Goal: Task Accomplishment & Management: Complete application form

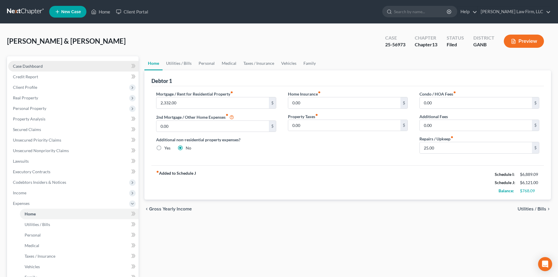
click at [21, 67] on span "Case Dashboard" at bounding box center [28, 66] width 30 height 5
select select "6"
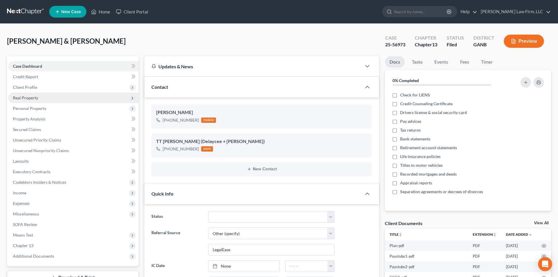
click at [22, 100] on span "Real Property" at bounding box center [25, 97] width 25 height 5
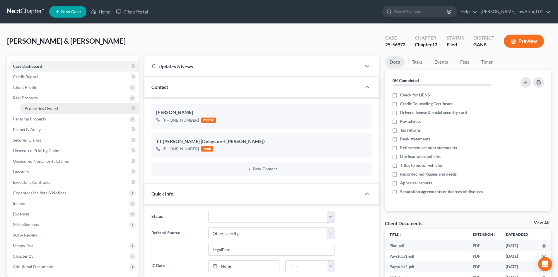
click at [22, 106] on link "Properties Owned" at bounding box center [79, 108] width 119 height 11
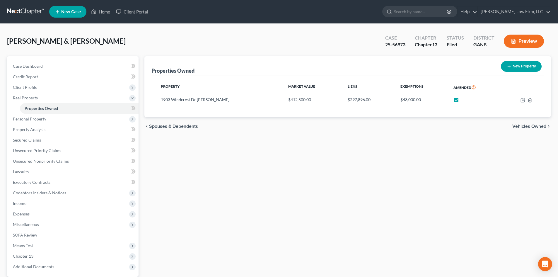
scroll to position [56, 0]
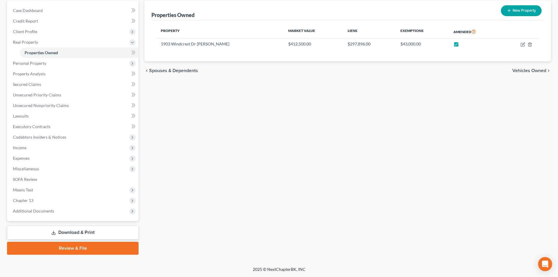
click at [77, 232] on link "Download & Print" at bounding box center [73, 233] width 132 height 14
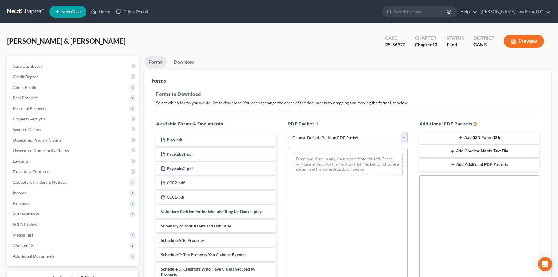
click at [339, 141] on select "Choose Default Petition PDF Packet Complete Bankruptcy Petition (all forms and …" at bounding box center [348, 138] width 120 height 12
select select "2"
click at [288, 132] on select "Choose Default Petition PDF Packet Complete Bankruptcy Petition (all forms and …" at bounding box center [348, 138] width 120 height 12
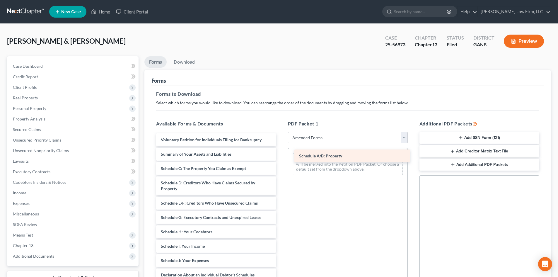
drag, startPoint x: 178, startPoint y: 169, endPoint x: 317, endPoint y: 156, distance: 139.0
click at [281, 156] on div "Schedule A/B: Property Voluntary Petition for Individuals Filing for Bankruptcy…" at bounding box center [216, 263] width 129 height 260
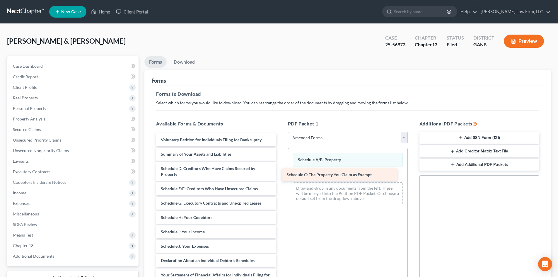
drag, startPoint x: 174, startPoint y: 167, endPoint x: 300, endPoint y: 173, distance: 125.9
click at [281, 173] on div "Schedule C: The Property You Claim as Exempt Voluntary Petition for Individuals…" at bounding box center [216, 256] width 129 height 246
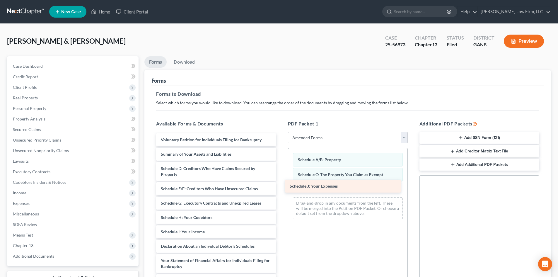
drag, startPoint x: 187, startPoint y: 247, endPoint x: 316, endPoint y: 187, distance: 142.3
click at [281, 187] on div "Schedule J: Your Expenses Voluntary Petition for Individuals Filing for Bankrup…" at bounding box center [216, 249] width 129 height 232
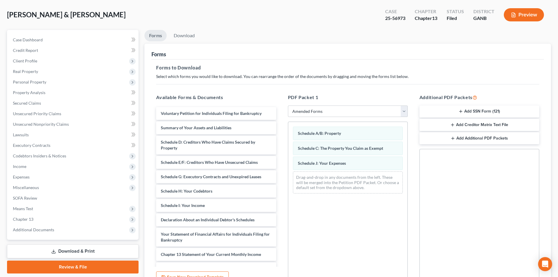
scroll to position [39, 0]
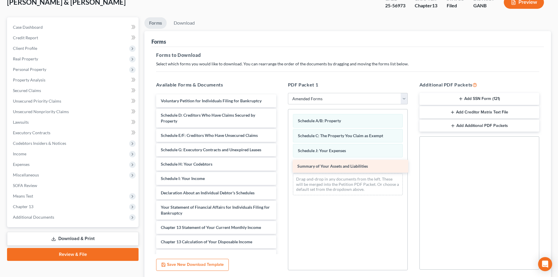
drag, startPoint x: 206, startPoint y: 115, endPoint x: 343, endPoint y: 166, distance: 145.8
click at [281, 166] on div "Summary of Your Assets and Liabilities Voluntary Petition for Individuals Filin…" at bounding box center [216, 202] width 129 height 217
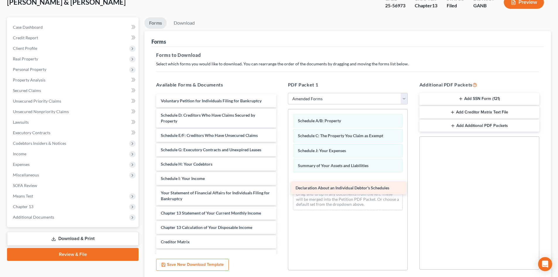
drag, startPoint x: 209, startPoint y: 193, endPoint x: 344, endPoint y: 188, distance: 134.7
click at [281, 188] on div "Declaration About an Individual Debtor's Schedules Voluntary Petition for Indiv…" at bounding box center [216, 195] width 129 height 203
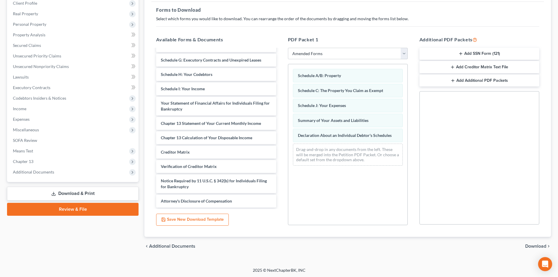
scroll to position [85, 0]
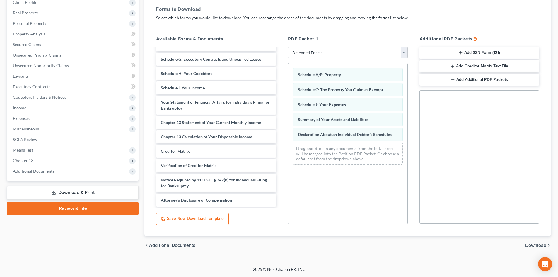
click at [529, 245] on span "Download" at bounding box center [536, 245] width 21 height 5
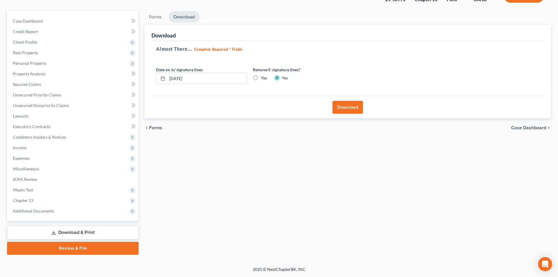
scroll to position [45, 0]
click at [338, 106] on button "Download" at bounding box center [348, 107] width 30 height 13
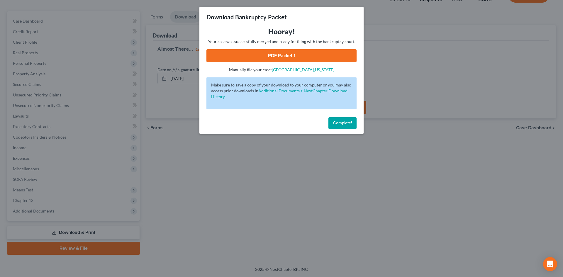
click at [276, 56] on link "PDF Packet 1" at bounding box center [281, 55] width 150 height 13
click at [343, 125] on button "Complete!" at bounding box center [342, 123] width 28 height 12
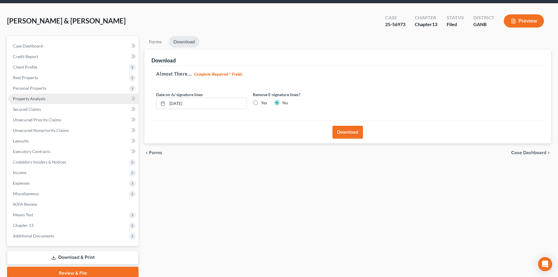
scroll to position [0, 0]
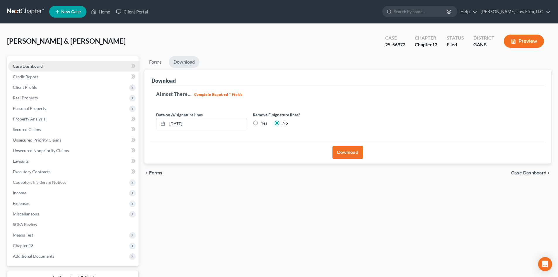
click at [34, 66] on span "Case Dashboard" at bounding box center [28, 66] width 30 height 5
select select "6"
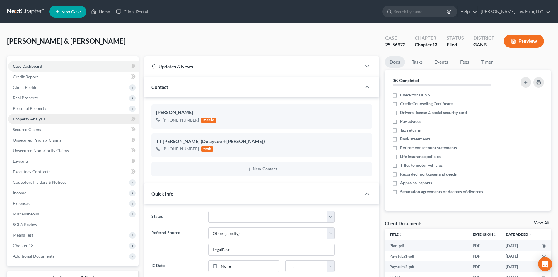
click at [19, 121] on span "Property Analysis" at bounding box center [29, 118] width 33 height 5
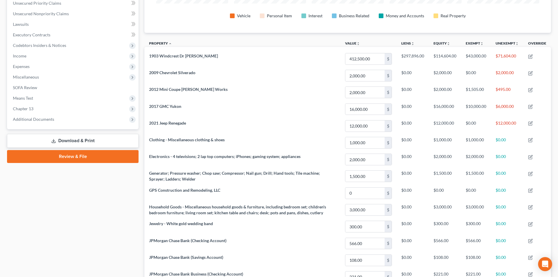
scroll to position [24, 0]
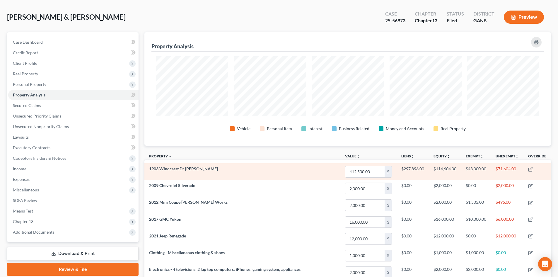
click at [282, 175] on td "1903 Windcrest Dr [PERSON_NAME]" at bounding box center [243, 171] width 196 height 17
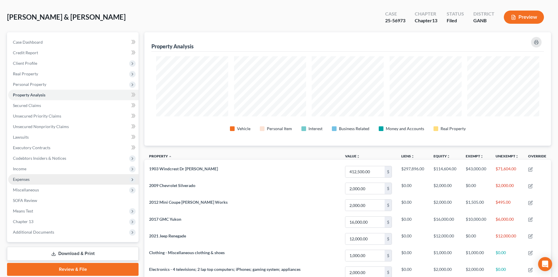
click at [21, 180] on span "Expenses" at bounding box center [21, 179] width 17 height 5
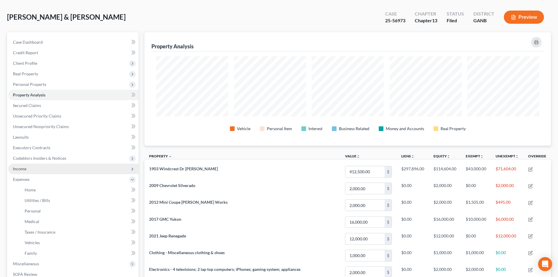
click at [21, 168] on span "Income" at bounding box center [19, 168] width 13 height 5
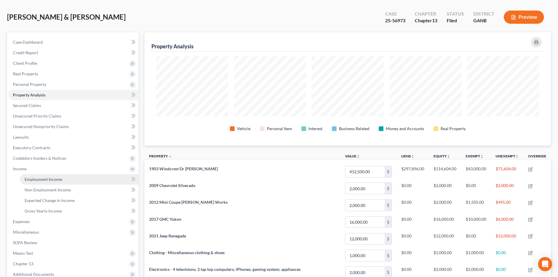
click at [29, 177] on span "Employment Income" at bounding box center [44, 179] width 38 height 5
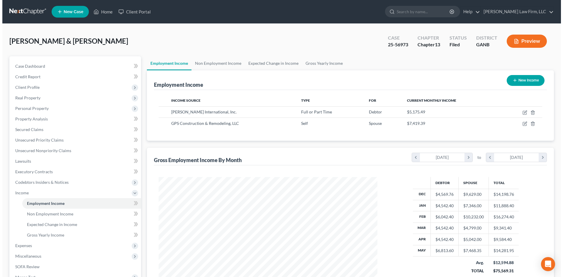
scroll to position [109, 230]
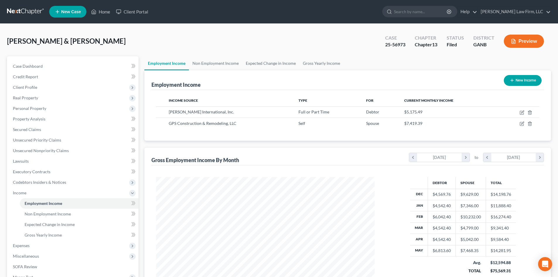
click at [520, 46] on button "Preview" at bounding box center [524, 41] width 40 height 13
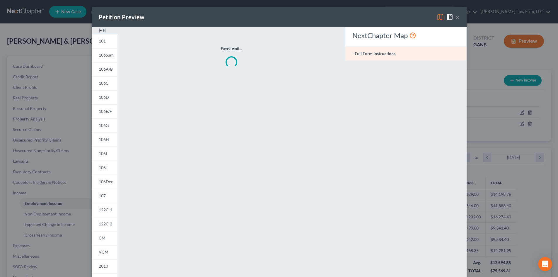
scroll to position [110, 232]
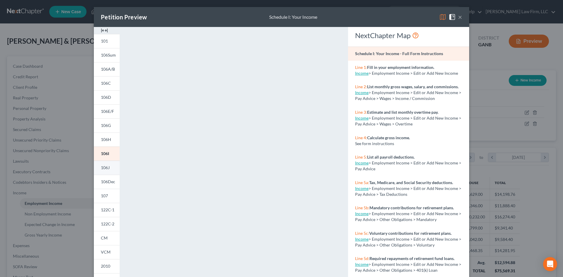
click at [96, 169] on link "106J" at bounding box center [107, 168] width 26 height 14
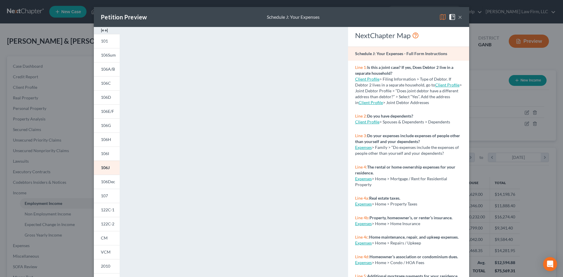
click at [458, 18] on button "×" at bounding box center [460, 16] width 4 height 7
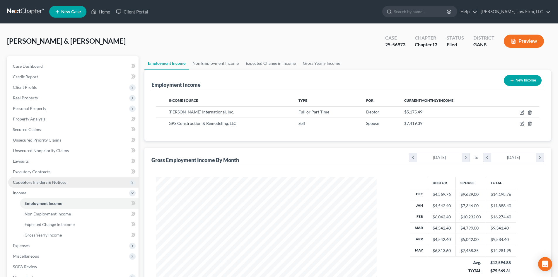
scroll to position [293063, 292942]
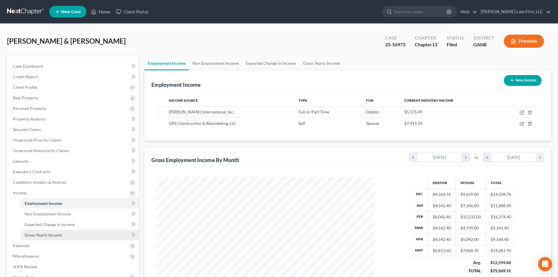
drag, startPoint x: 21, startPoint y: 245, endPoint x: 44, endPoint y: 240, distance: 23.6
click at [21, 245] on span "Expenses" at bounding box center [21, 245] width 17 height 5
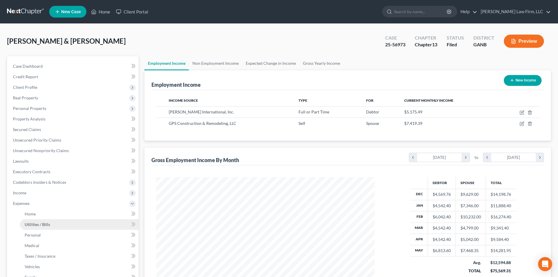
click at [37, 225] on span "Utilities / Bills" at bounding box center [38, 224] width 26 height 5
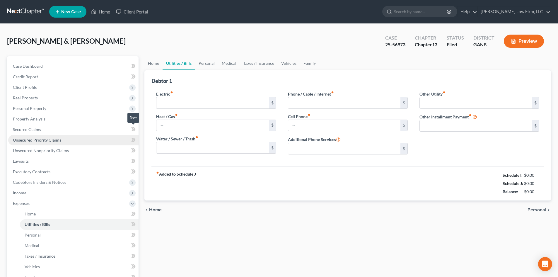
type input "160.00"
type input "175.00"
type input "69.00"
type input "137.00"
type input "160.00"
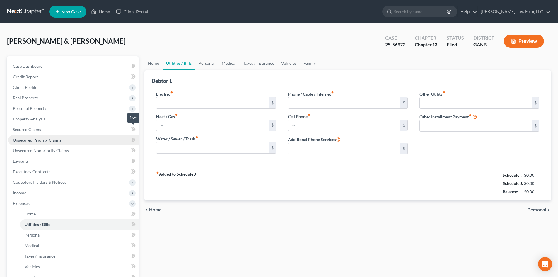
type input "0.00"
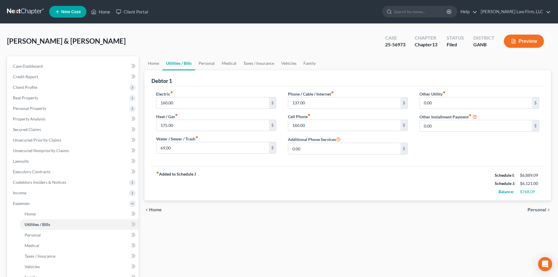
drag, startPoint x: 215, startPoint y: 244, endPoint x: 482, endPoint y: 143, distance: 285.0
click at [215, 244] on div "Home Utilities / Bills Personal Medical Taxes / Insurance Vehicles Family Debto…" at bounding box center [348, 215] width 413 height 318
